Goal: Communication & Community: Participate in discussion

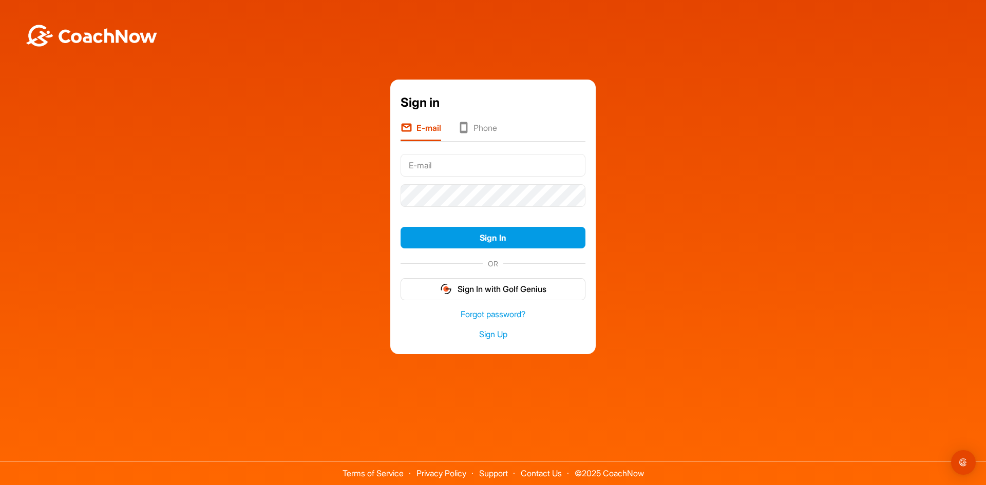
click at [466, 127] on icon at bounding box center [464, 129] width 12 height 14
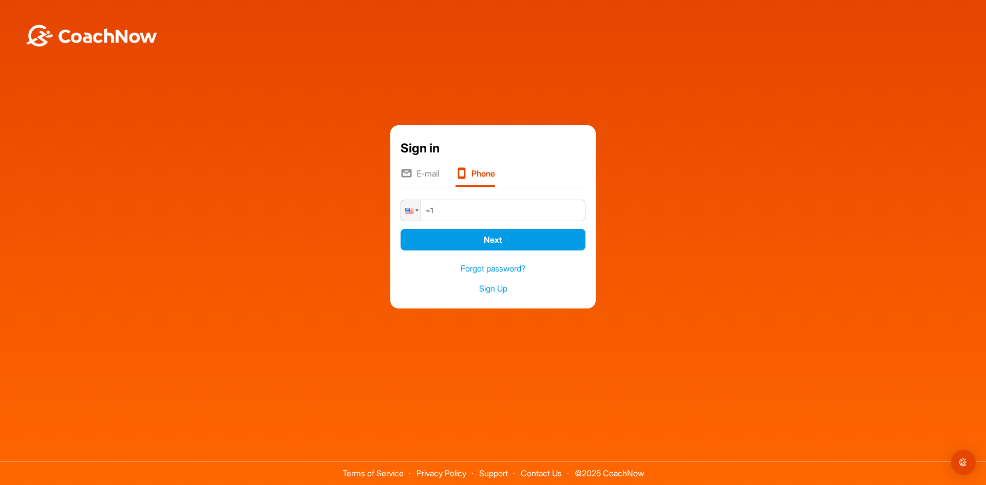
click at [472, 210] on input "+1" at bounding box center [493, 211] width 185 height 22
type input "[PHONE_NUMBER]"
click at [465, 243] on button "Next" at bounding box center [493, 240] width 185 height 22
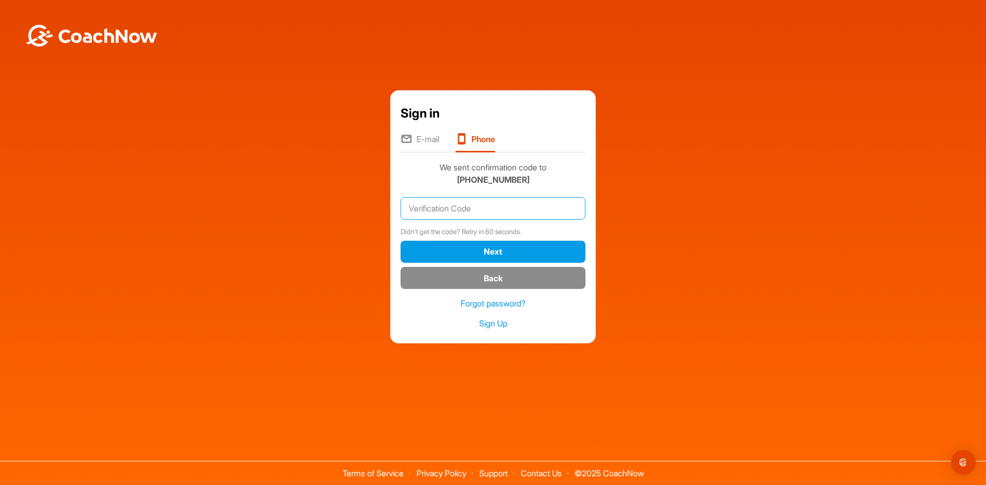
click at [452, 215] on input "text" at bounding box center [493, 208] width 185 height 23
paste input "912039"
type input "912039"
click at [496, 251] on button "Next" at bounding box center [493, 252] width 185 height 22
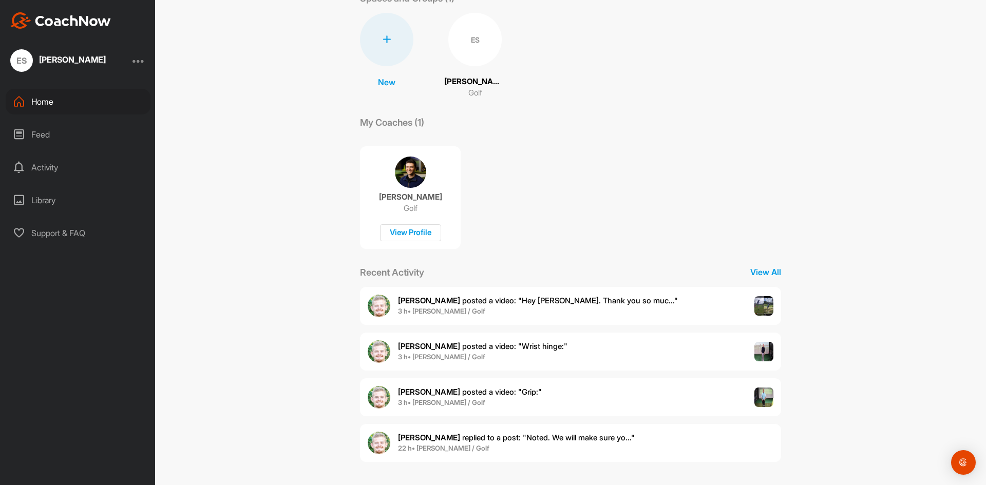
scroll to position [69, 0]
click at [481, 400] on span "3 h • [PERSON_NAME] / Golf" at bounding box center [470, 403] width 144 height 10
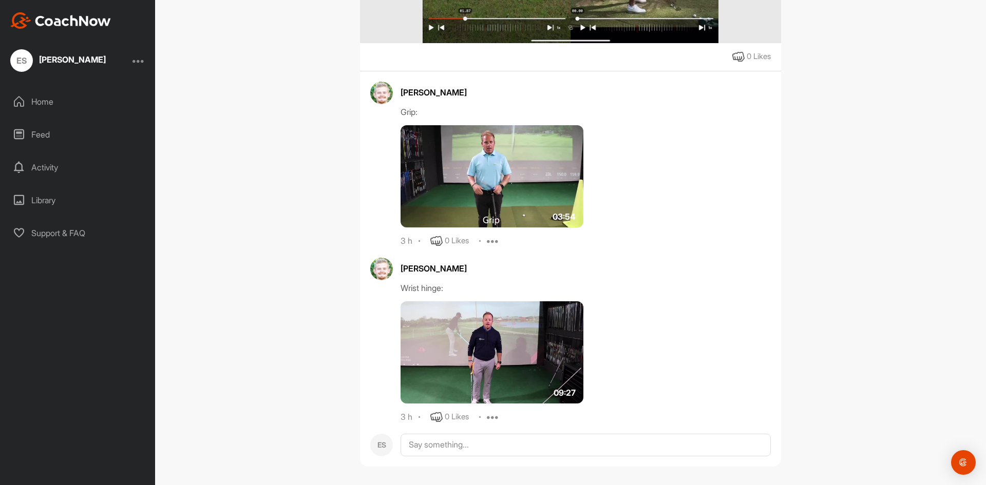
scroll to position [34, 0]
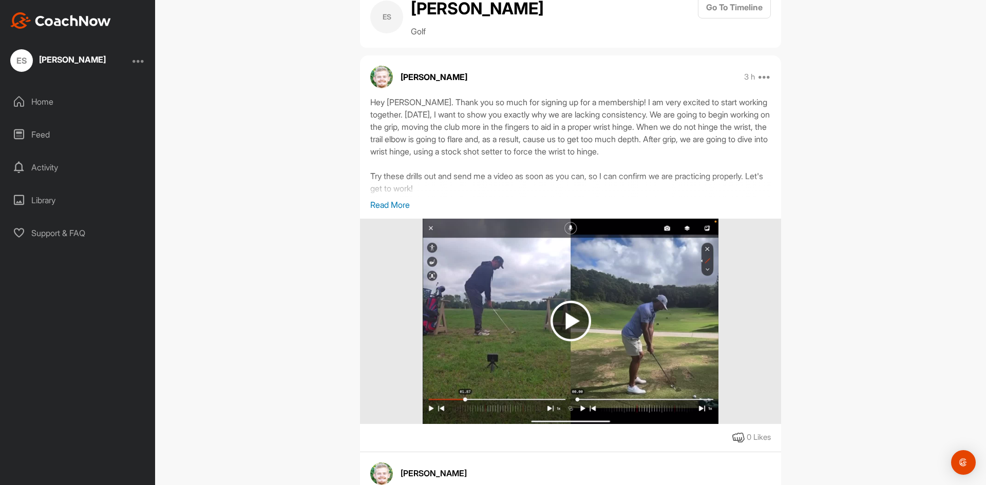
click at [382, 211] on p "Read More" at bounding box center [570, 205] width 401 height 12
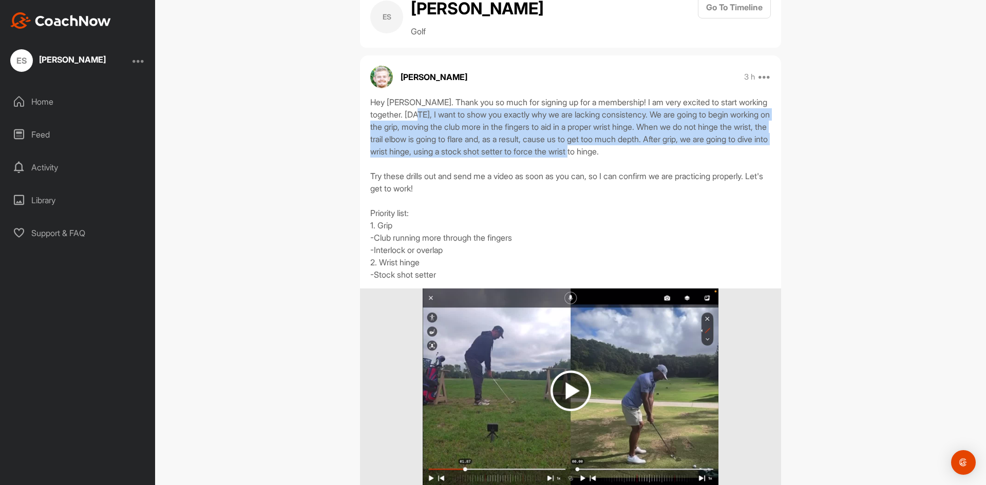
drag, startPoint x: 441, startPoint y: 140, endPoint x: 761, endPoint y: 172, distance: 321.6
click at [761, 172] on div "Hey [PERSON_NAME]. Thank you so much for signing up for a membership! I am very…" at bounding box center [570, 188] width 401 height 185
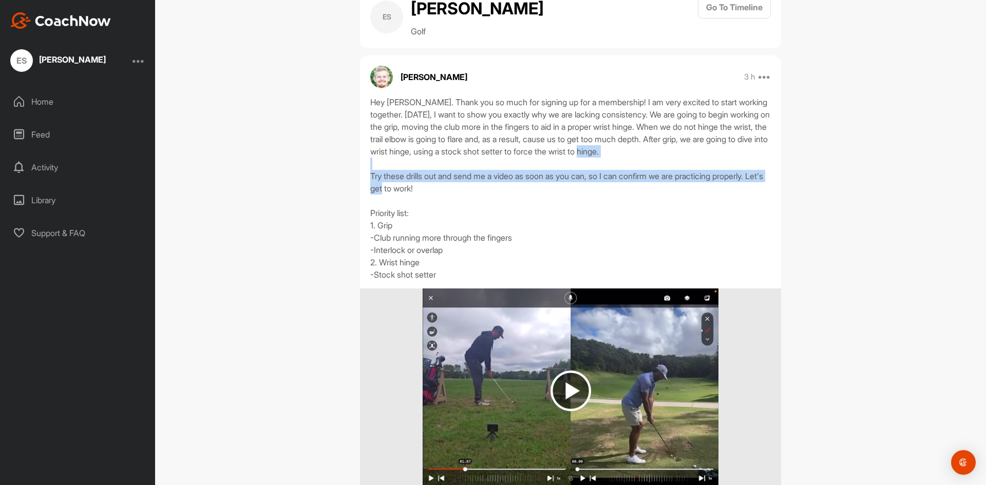
drag, startPoint x: 367, startPoint y: 199, endPoint x: 795, endPoint y: 210, distance: 427.5
click at [795, 210] on div "ES [PERSON_NAME] Golf Go To Timeline [PERSON_NAME] 3 h Report Delete Hey [PERSO…" at bounding box center [570, 242] width 831 height 485
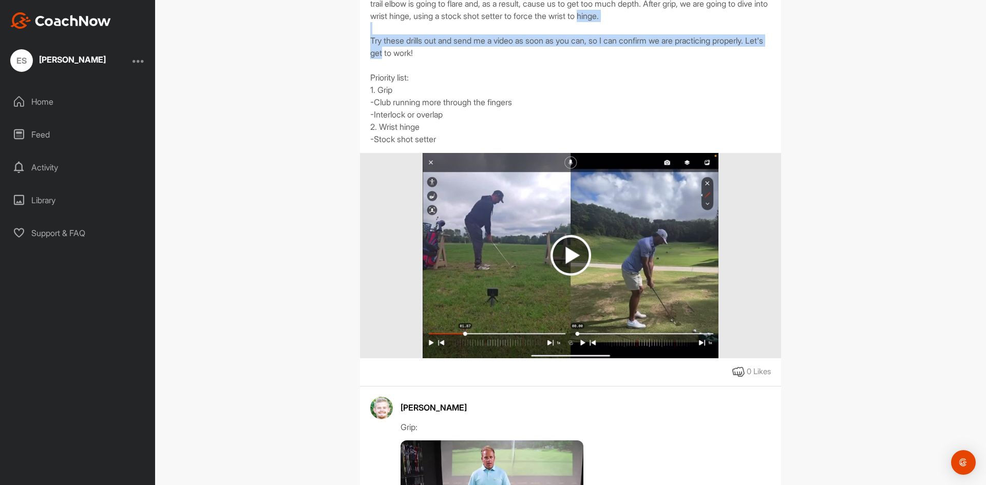
scroll to position [240, 0]
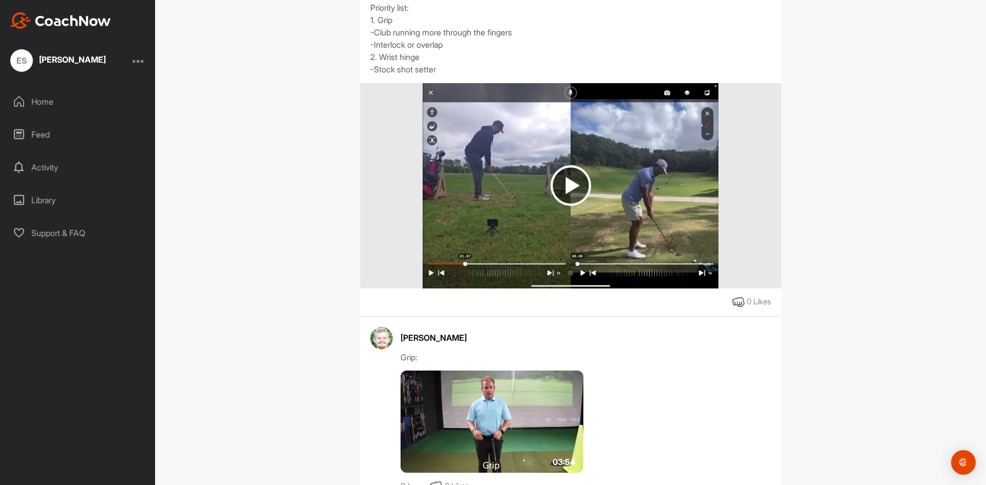
click at [563, 206] on img at bounding box center [571, 185] width 41 height 41
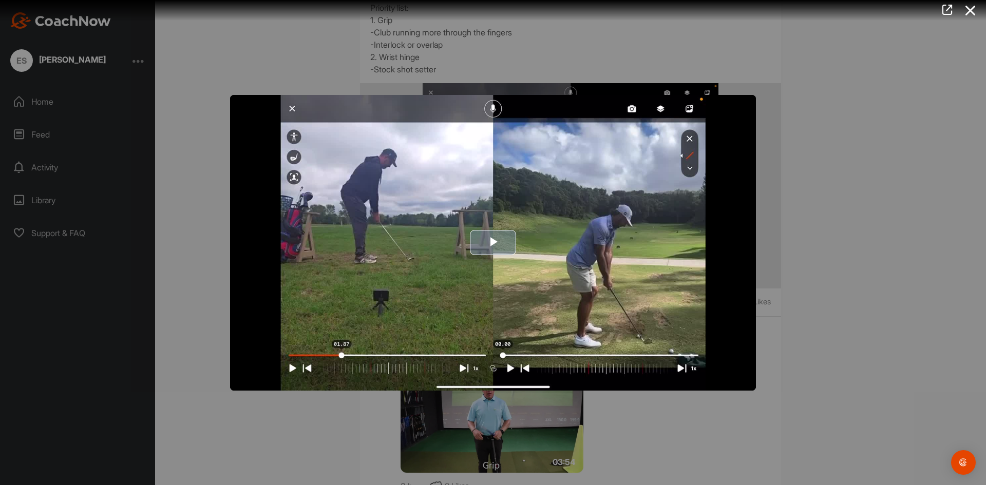
click at [493, 243] on span "Video Player" at bounding box center [493, 243] width 0 height 0
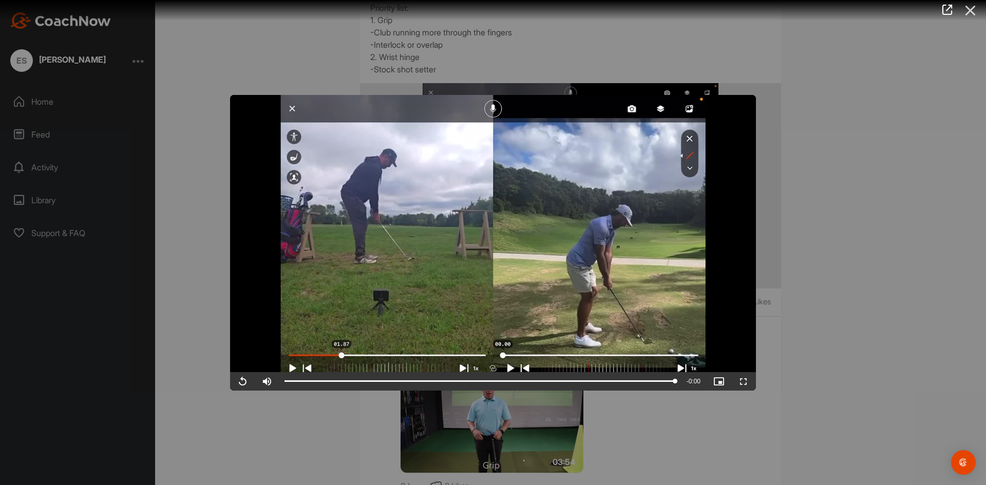
click at [968, 13] on icon at bounding box center [971, 10] width 24 height 19
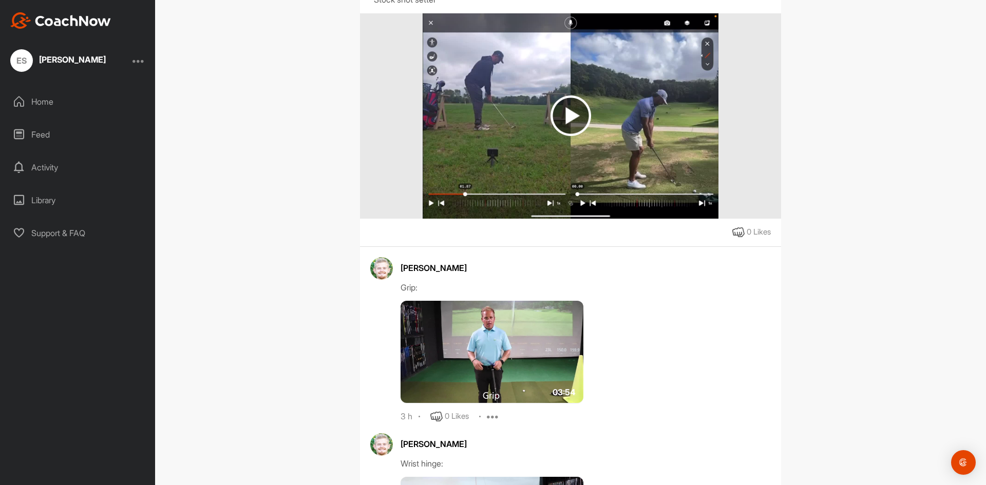
scroll to position [515, 0]
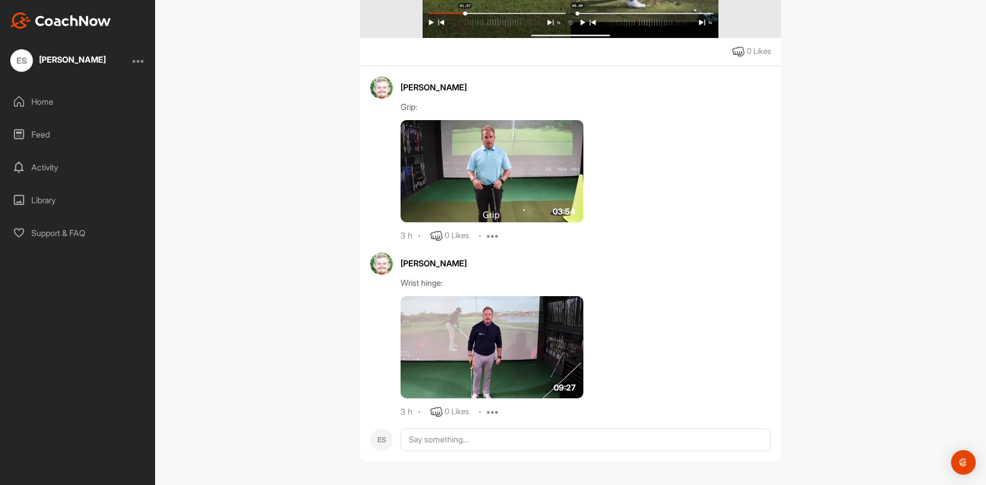
click at [468, 183] on img at bounding box center [492, 171] width 183 height 103
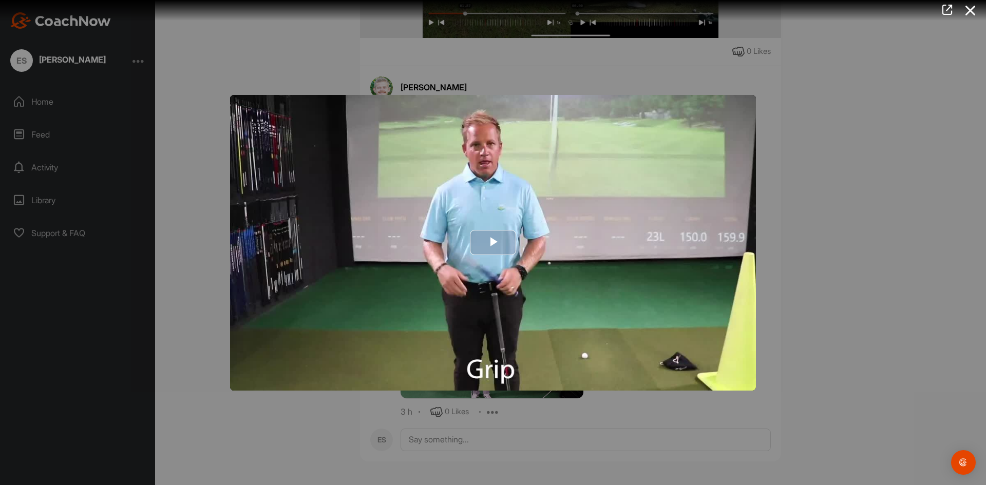
click at [492, 216] on img "Video Player" at bounding box center [493, 243] width 526 height 296
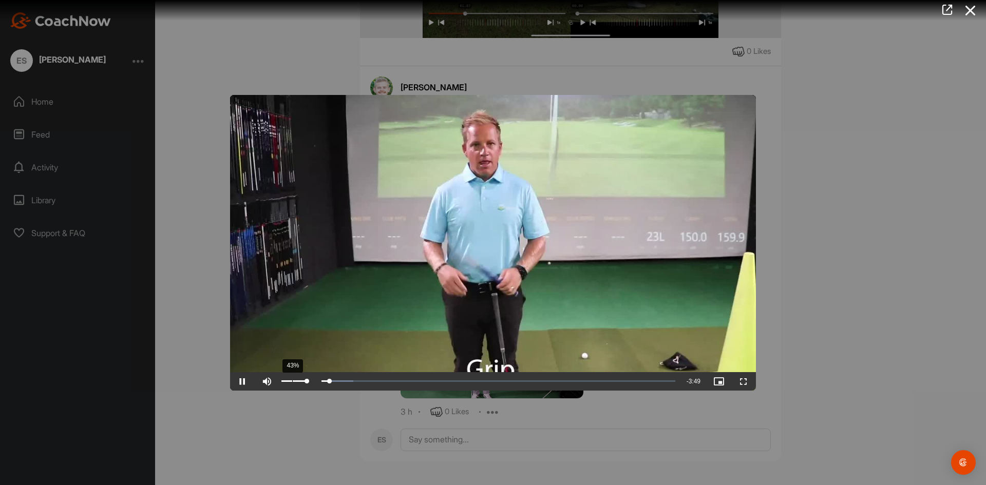
click at [293, 381] on div "Volume Level" at bounding box center [293, 382] width 25 height 2
click at [334, 381] on div "Loaded : 11.91% 0:28 0:11" at bounding box center [480, 381] width 391 height 3
click at [403, 379] on div "Loaded : 27.72% 1:09 1:01" at bounding box center [479, 381] width 401 height 18
click at [418, 382] on div "Loaded : 34.98% 1:19 1:19" at bounding box center [480, 381] width 391 height 3
click at [444, 382] on div "Loaded : 35.09% 1:35 1:21" at bounding box center [480, 381] width 391 height 3
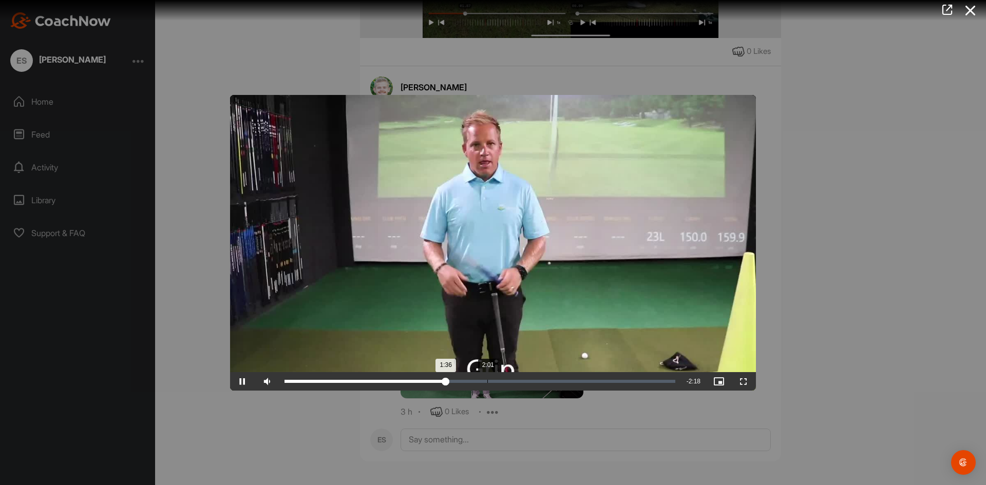
click at [488, 386] on div "Loaded : 42.19% 2:01 1:36" at bounding box center [479, 381] width 401 height 18
click at [533, 384] on div "Loaded : 53.05% 2:28 2:28" at bounding box center [479, 381] width 401 height 18
click at [614, 384] on div "Loaded : 64.80% 3:17 3:17" at bounding box center [479, 381] width 401 height 18
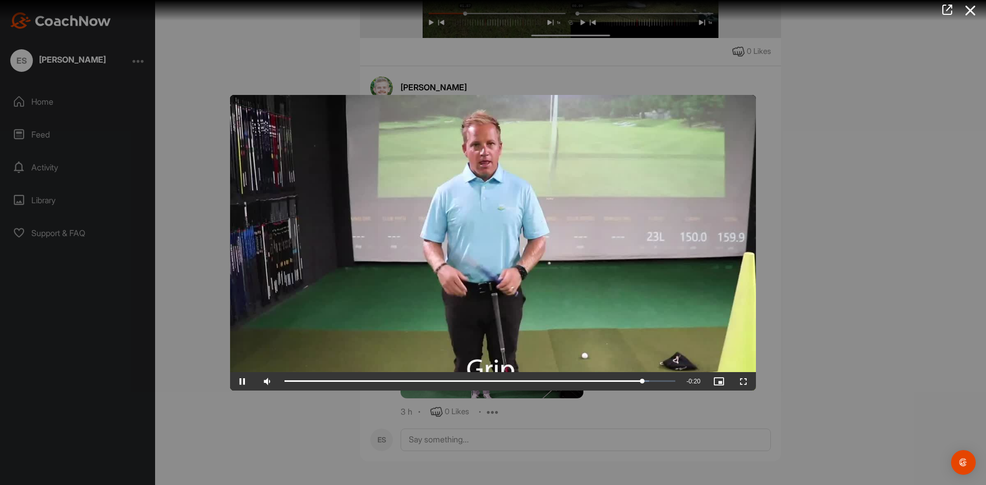
click at [844, 387] on div at bounding box center [493, 242] width 986 height 485
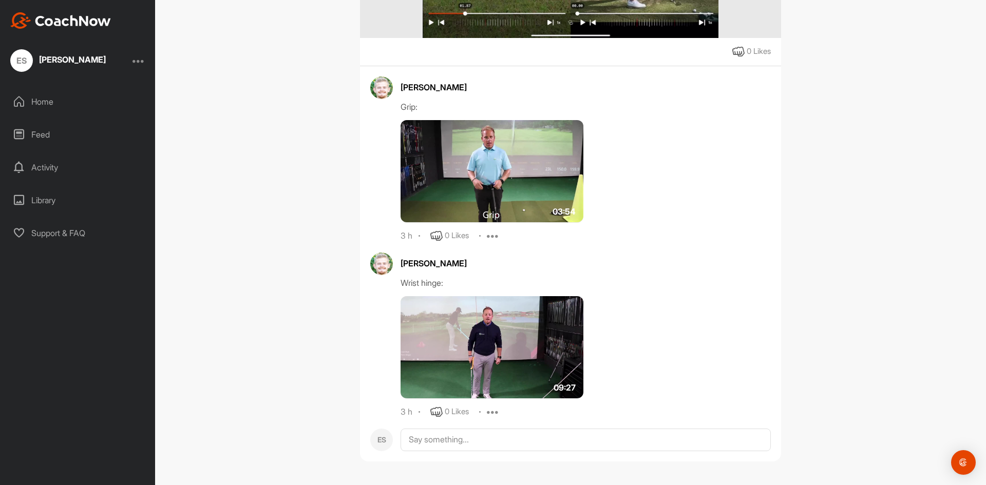
click at [481, 352] on img at bounding box center [492, 347] width 183 height 103
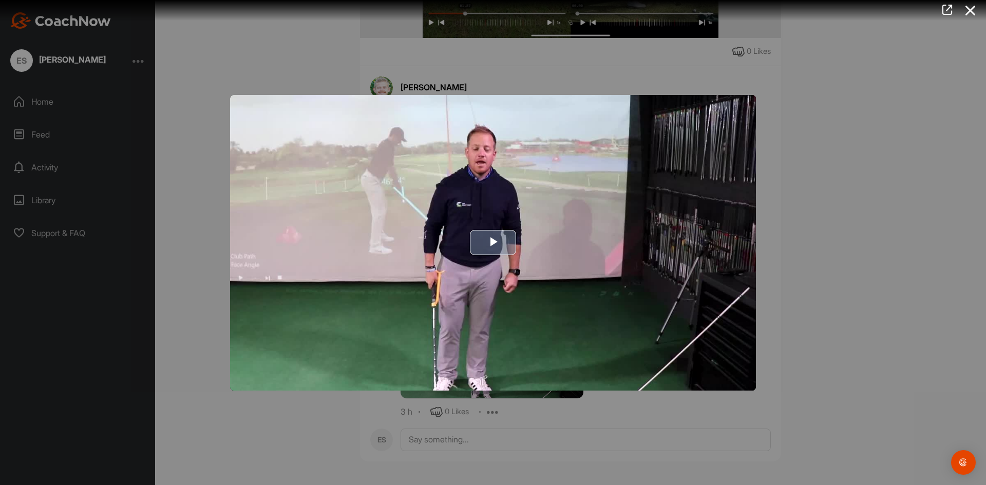
click at [493, 243] on span "Video Player" at bounding box center [493, 243] width 0 height 0
click at [814, 294] on div at bounding box center [493, 242] width 986 height 485
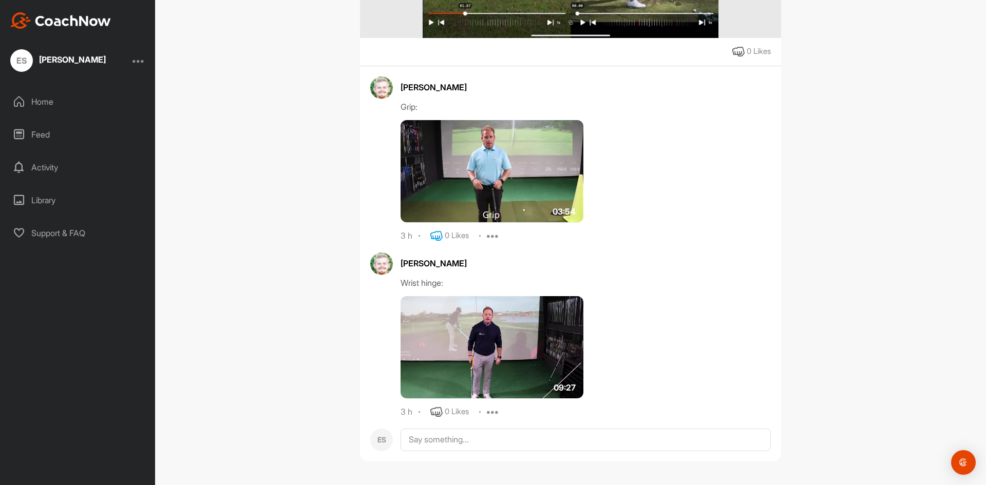
click at [432, 238] on icon at bounding box center [436, 236] width 12 height 12
click at [434, 413] on icon at bounding box center [436, 412] width 12 height 12
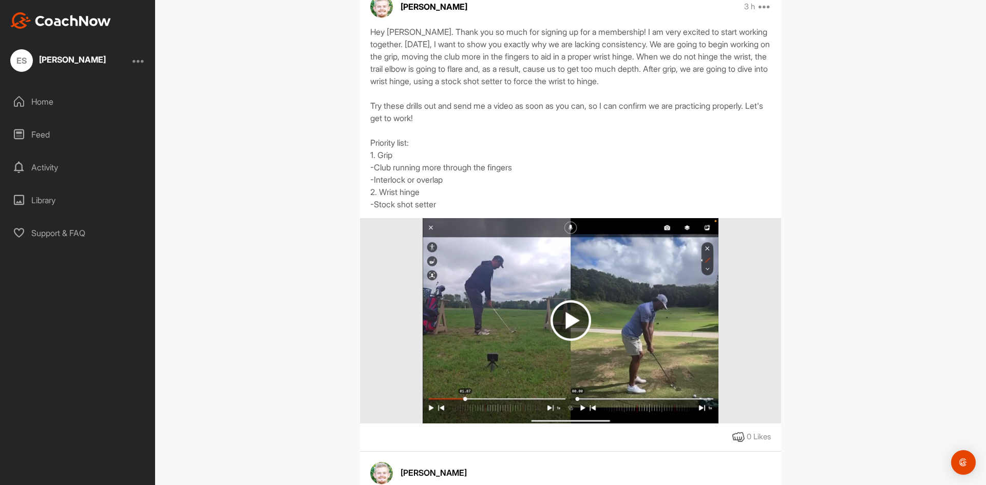
scroll to position [104, 0]
drag, startPoint x: 367, startPoint y: 58, endPoint x: 321, endPoint y: 61, distance: 45.8
click at [323, 61] on div "ES [PERSON_NAME] Golf Go To Timeline [PERSON_NAME] 3 h Report Delete Hey [PERSO…" at bounding box center [570, 242] width 831 height 485
click at [42, 104] on div "Home" at bounding box center [78, 102] width 145 height 26
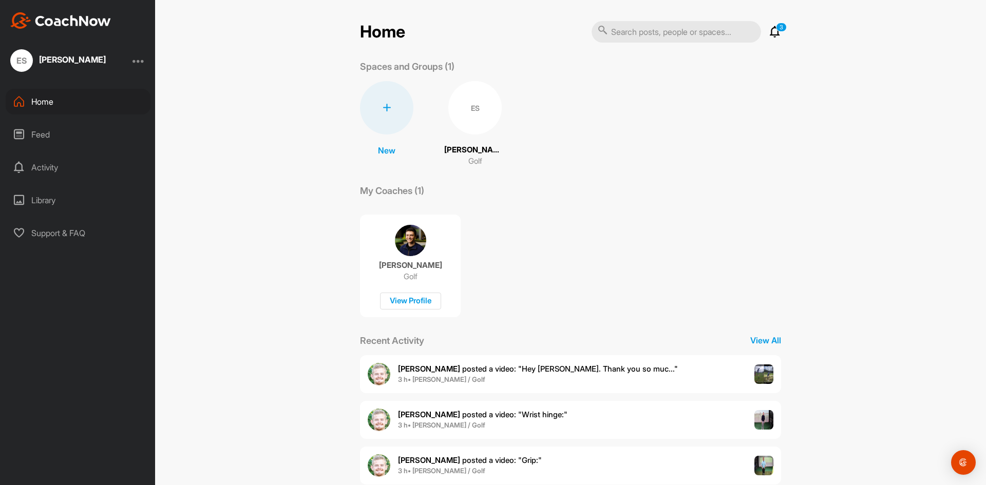
click at [34, 132] on div "Feed" at bounding box center [78, 135] width 145 height 26
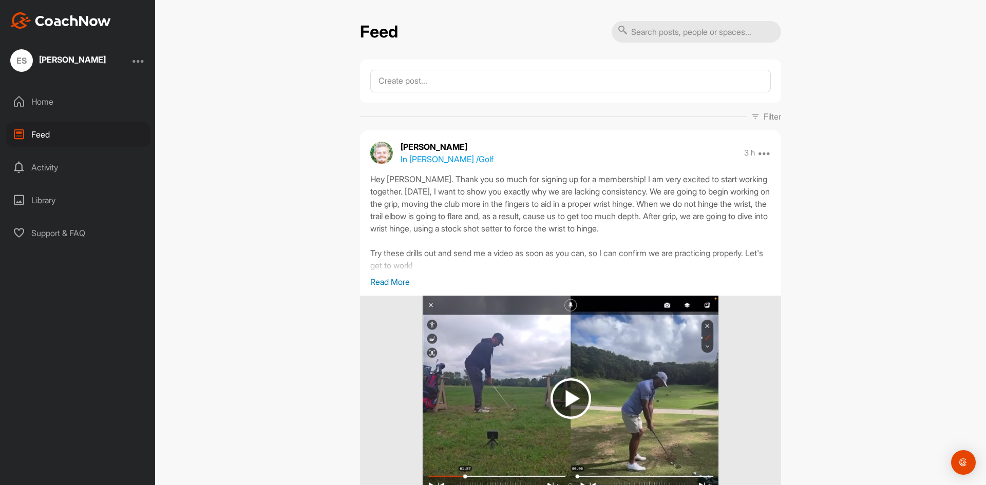
click at [47, 98] on div "Home" at bounding box center [78, 102] width 145 height 26
